Goal: Browse casually

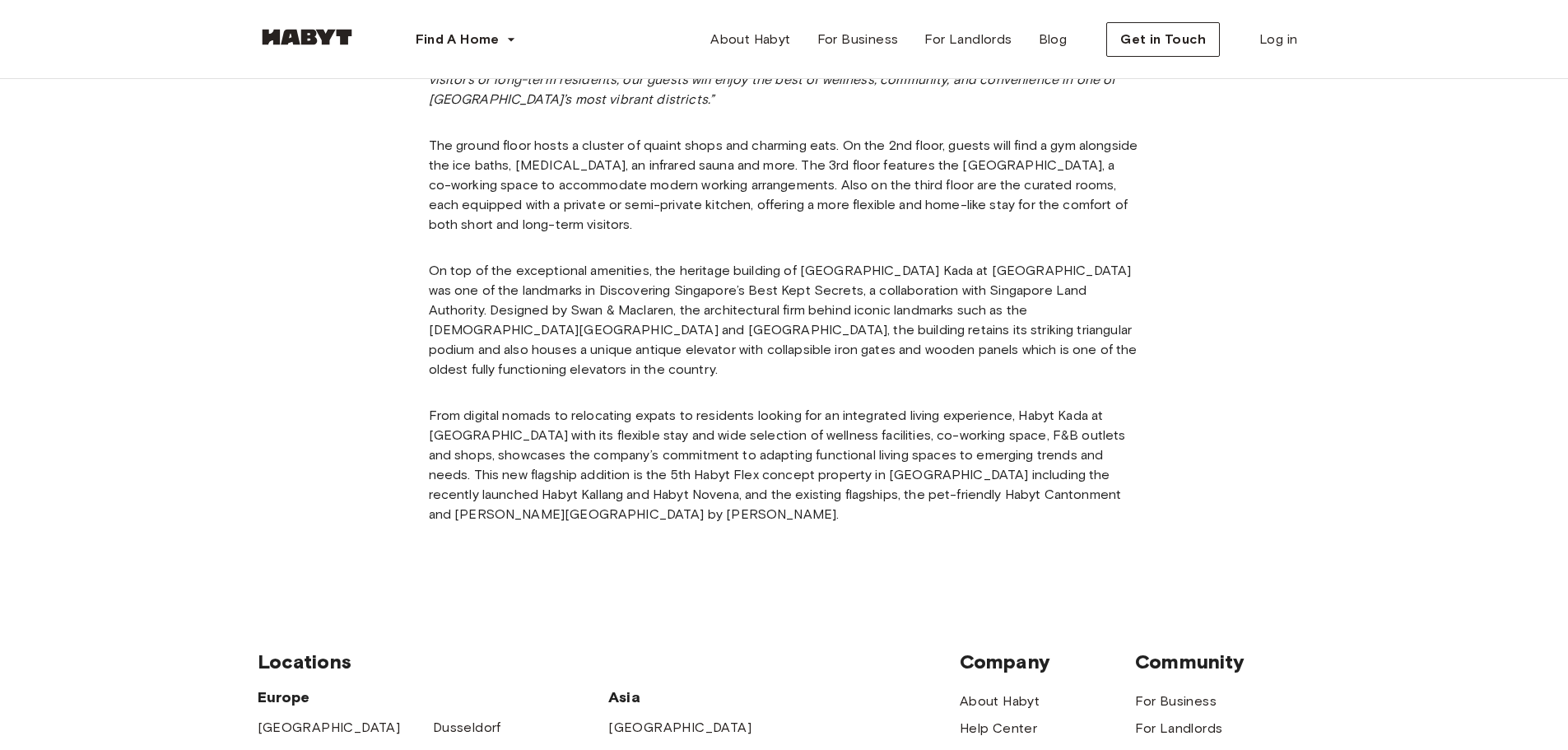
click at [512, 424] on p "From digital nomads to relocating expats to residents looking for an integrated…" at bounding box center [784, 464] width 711 height 118
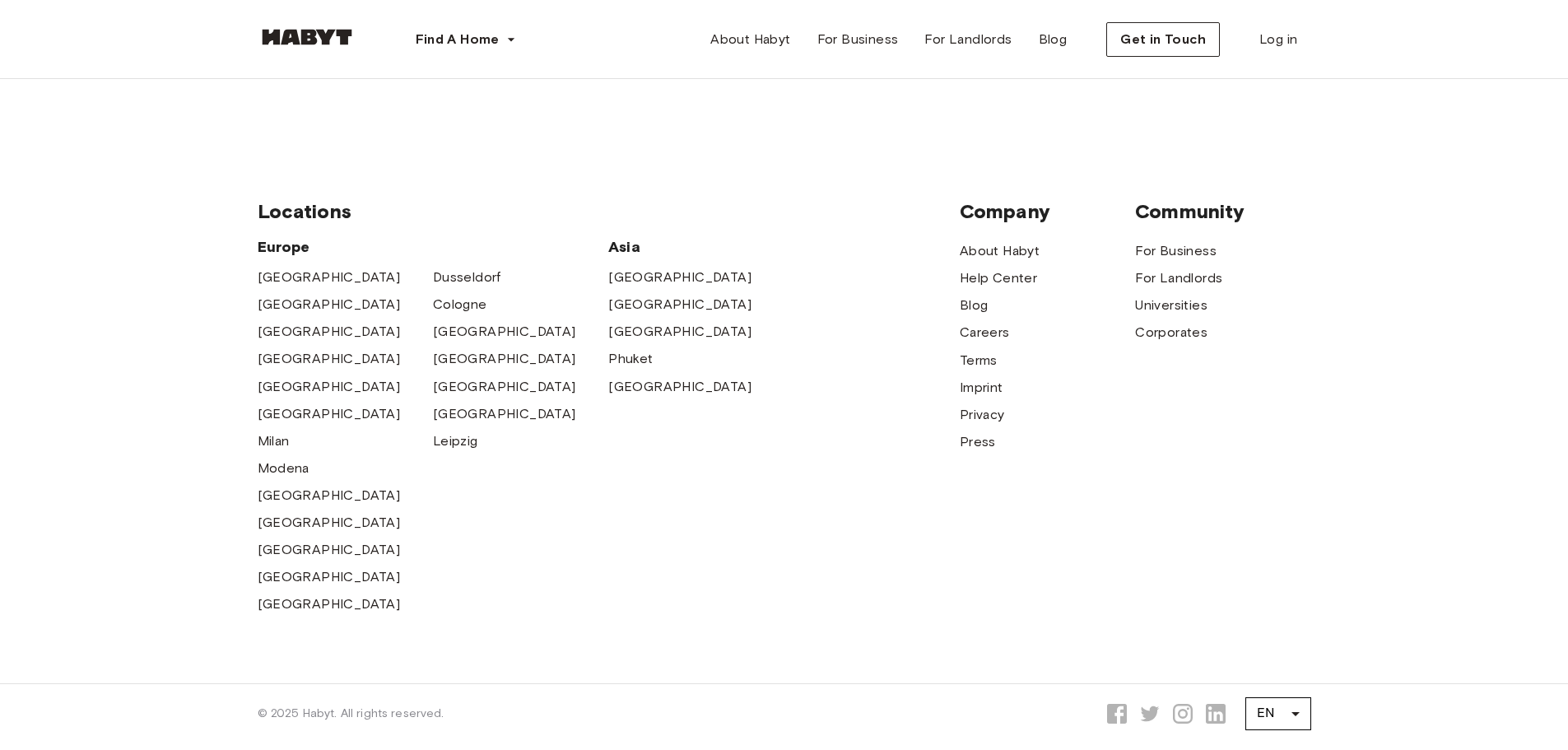
scroll to position [1677, 0]
